Goal: Task Accomplishment & Management: Use online tool/utility

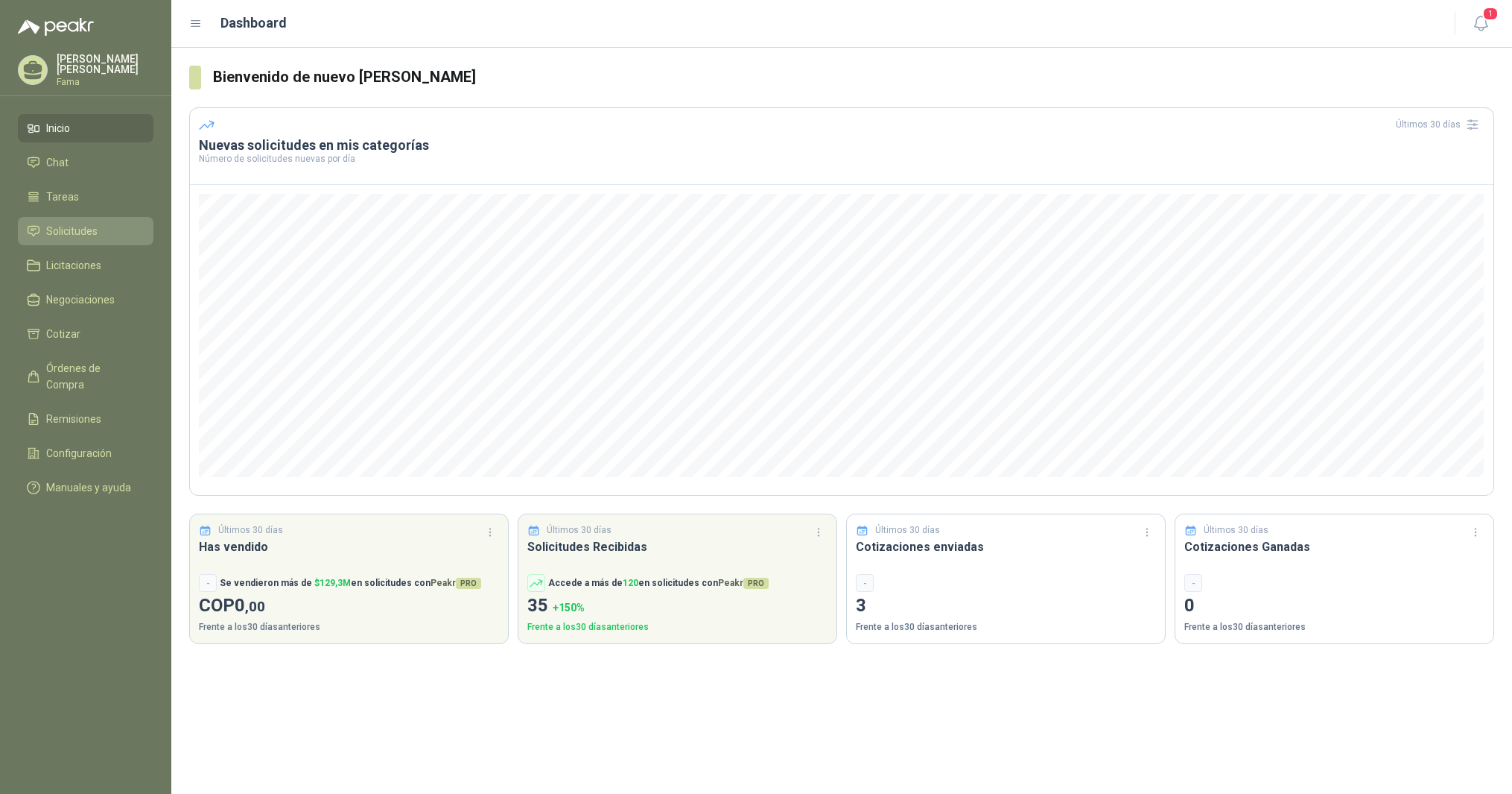
click at [66, 231] on span "Solicitudes" at bounding box center [72, 230] width 52 height 16
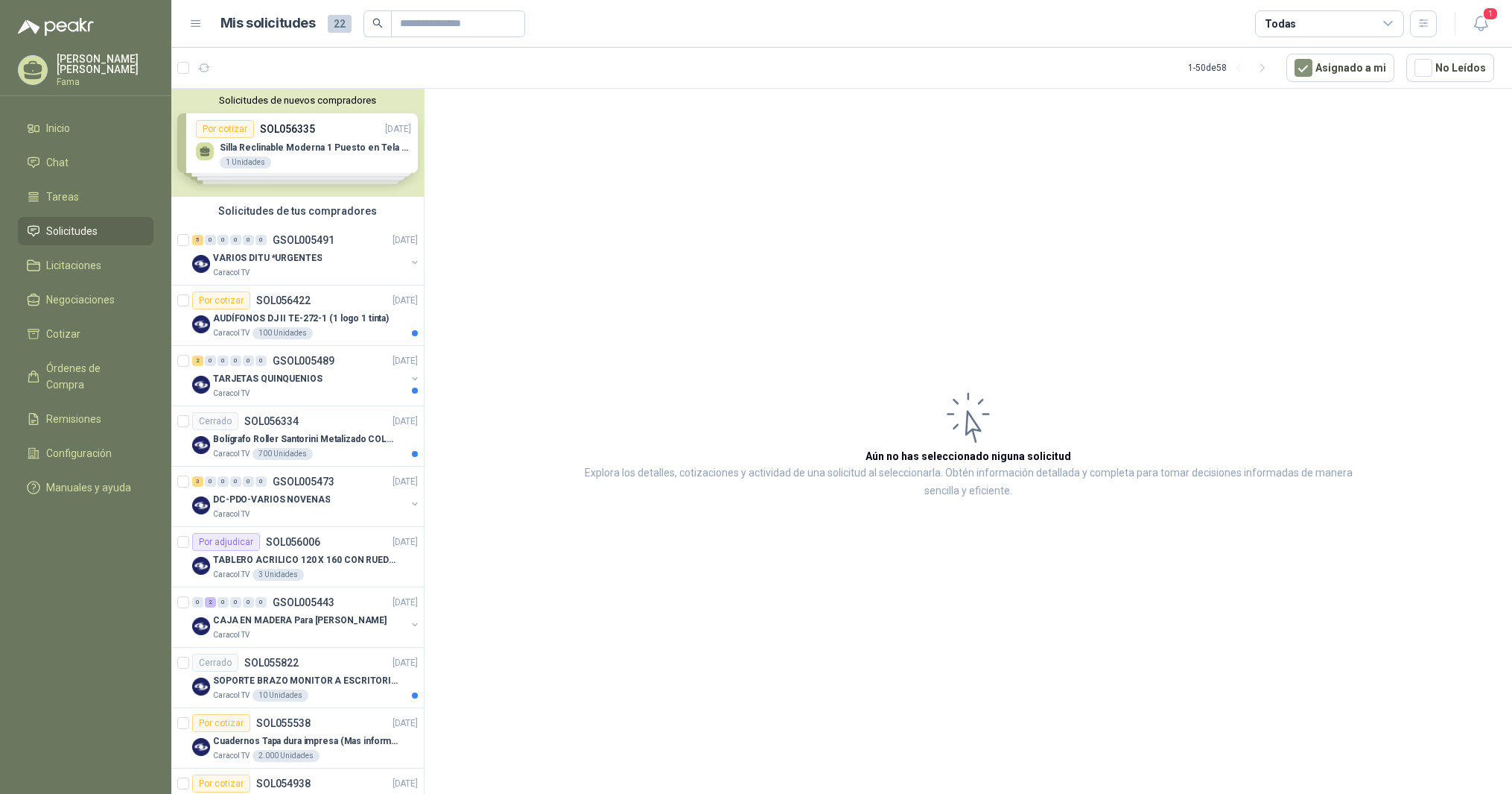
click at [252, 152] on div "Solicitudes de nuevos compradores Por cotizar SOL056335 [DATE] Silla Reclinable…" at bounding box center [298, 142] width 253 height 108
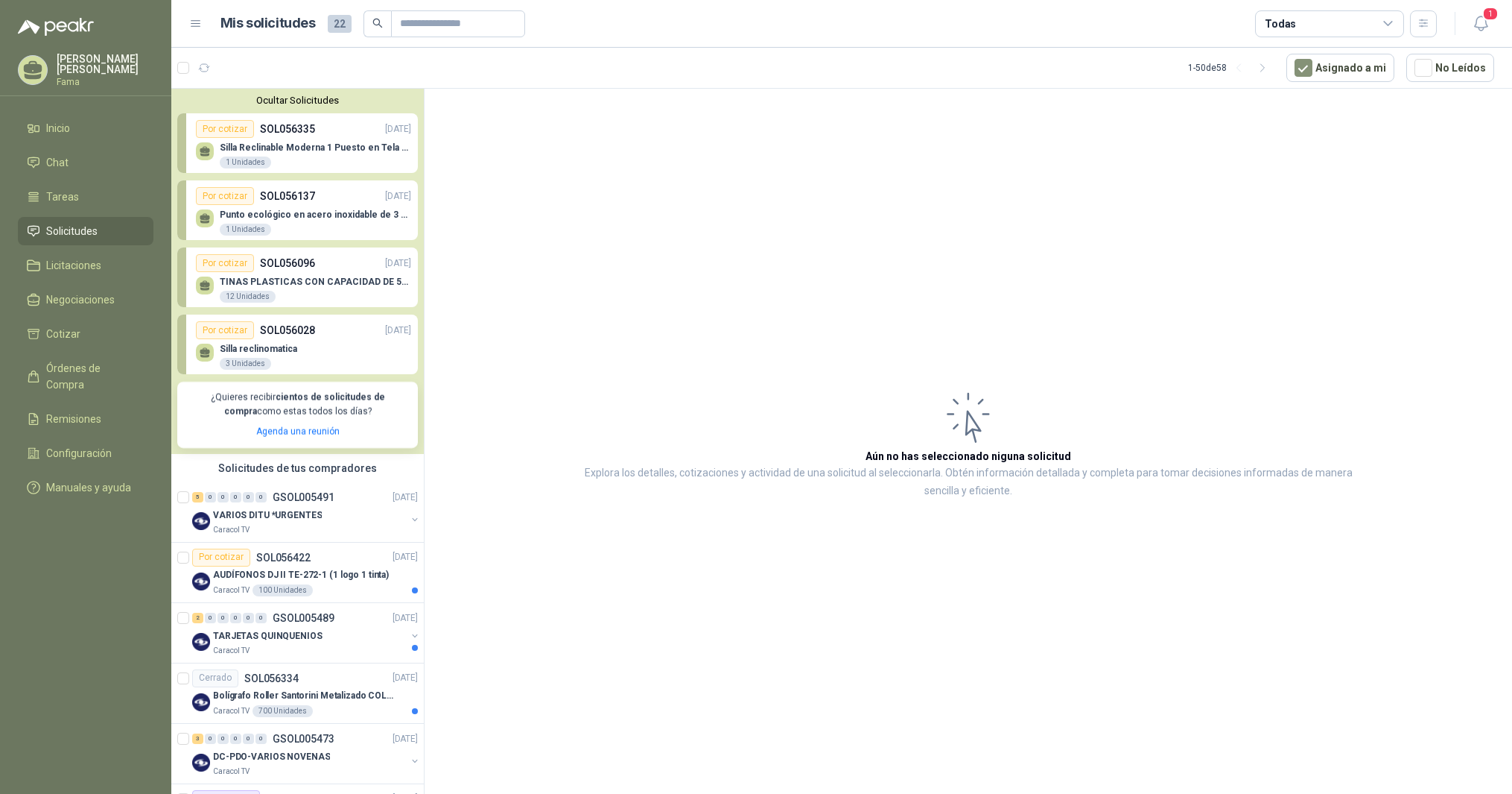
click at [606, 331] on article "Aún no has seleccionado niguna solicitud Explora los detalles, cotizaciones y a…" at bounding box center [968, 444] width 1088 height 710
click at [30, 555] on menu "[PERSON_NAME] Fama Inicio Chat Tareas Solicitudes Licitaciones Negociaciones Co…" at bounding box center [85, 397] width 172 height 794
click at [541, 243] on article "Aún no has seleccionado niguna solicitud Explora los detalles, cotizaciones y a…" at bounding box center [968, 444] width 1088 height 710
click at [299, 430] on link "Agenda una reunión" at bounding box center [298, 432] width 84 height 10
